Goal: Transaction & Acquisition: Purchase product/service

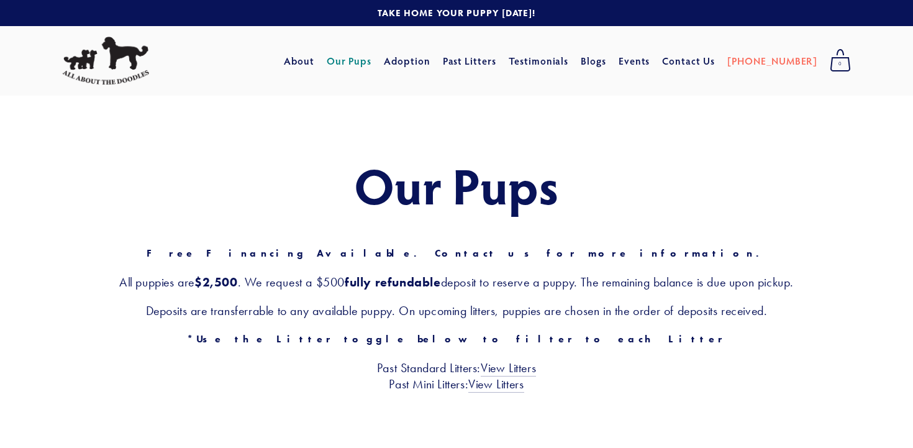
click at [372, 57] on link "Our Pups" at bounding box center [349, 61] width 45 height 22
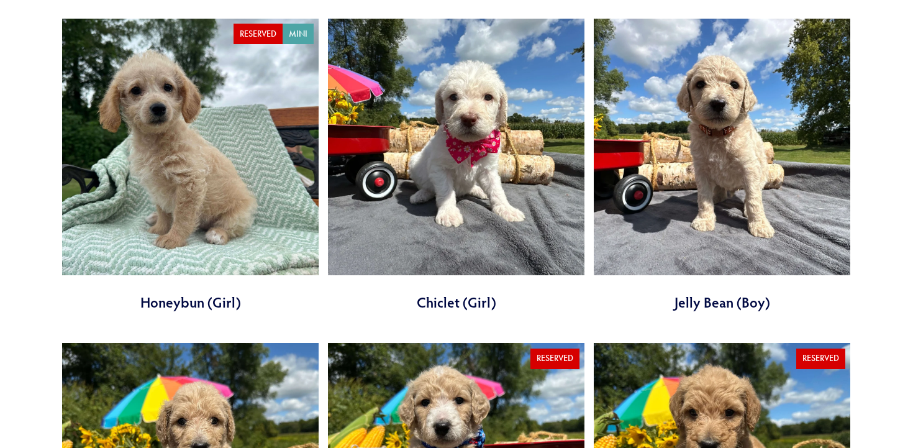
scroll to position [1116, 0]
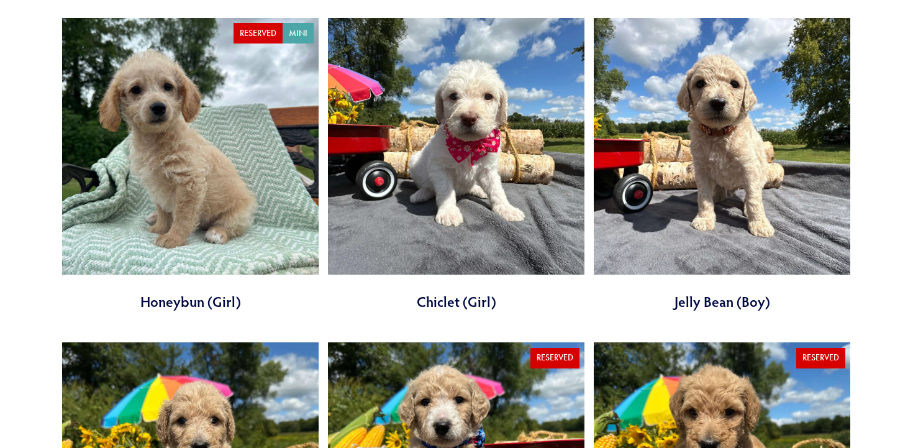
click at [463, 119] on link at bounding box center [456, 165] width 257 height 294
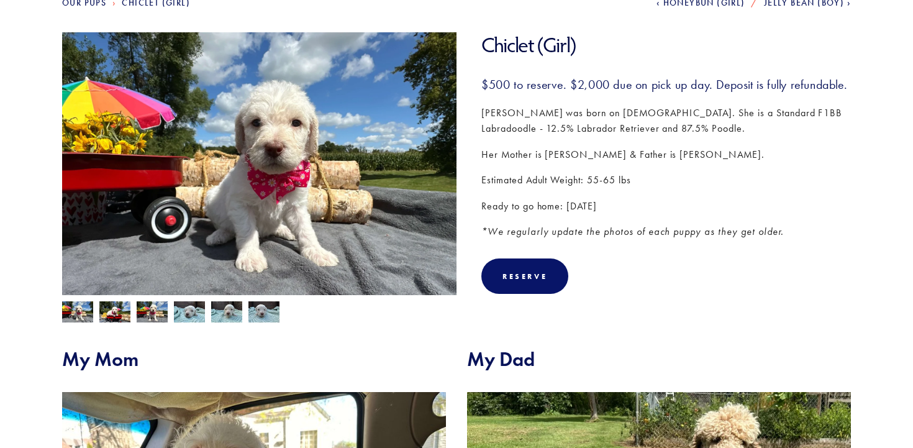
scroll to position [178, 0]
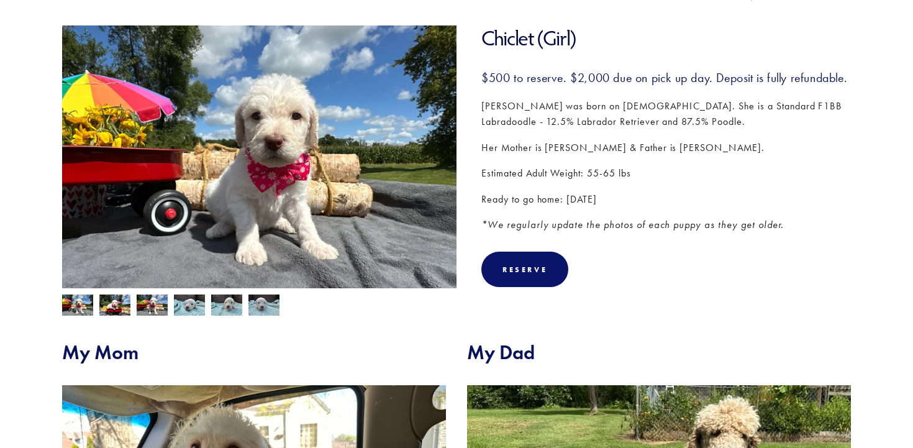
click at [124, 299] on img at bounding box center [114, 307] width 31 height 24
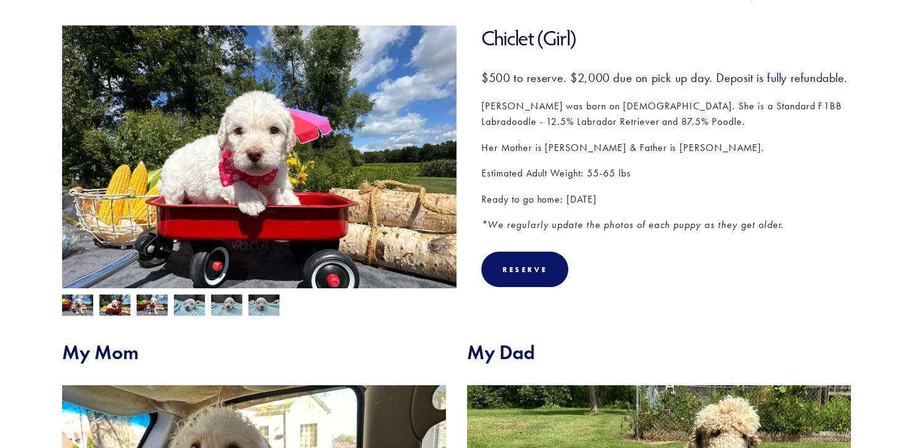
click at [145, 299] on img at bounding box center [152, 307] width 31 height 24
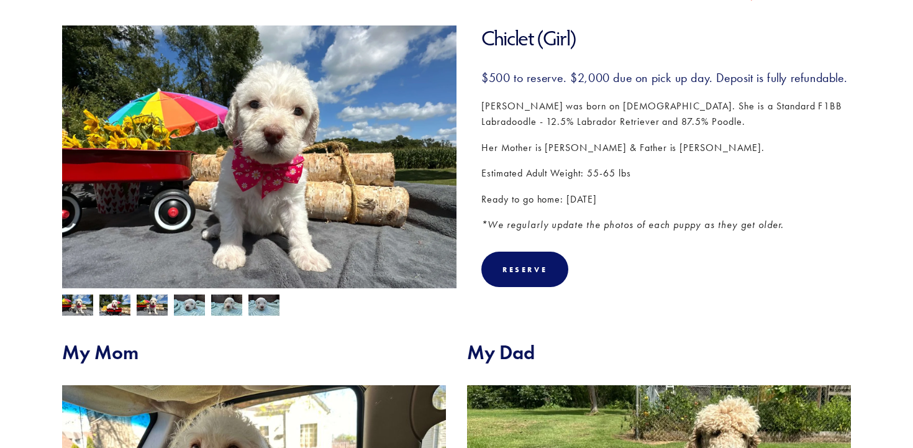
click at [192, 307] on img at bounding box center [189, 305] width 31 height 24
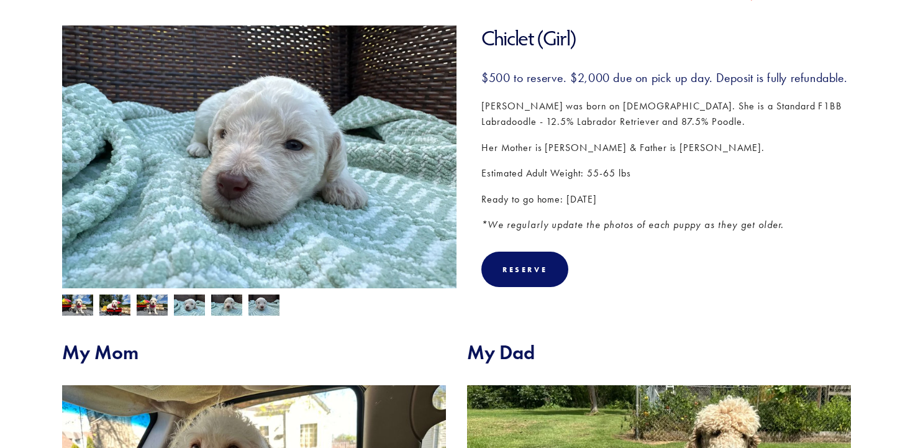
click at [229, 316] on section "Chiclet (Girl) Chiclet (Girl) $500.00 $500 to reserve. $2,000 due on pick up da…" at bounding box center [456, 170] width 789 height 290
click at [226, 306] on img at bounding box center [226, 307] width 31 height 24
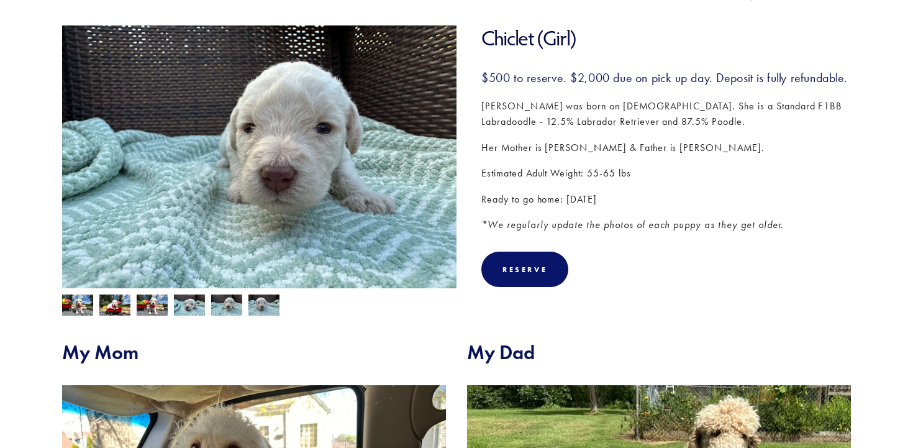
click at [262, 306] on img at bounding box center [264, 307] width 31 height 24
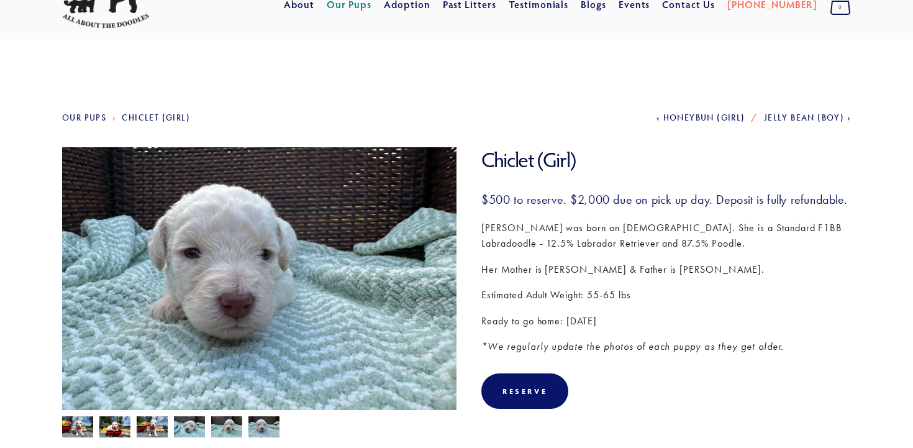
scroll to position [0, 0]
